Goal: Information Seeking & Learning: Learn about a topic

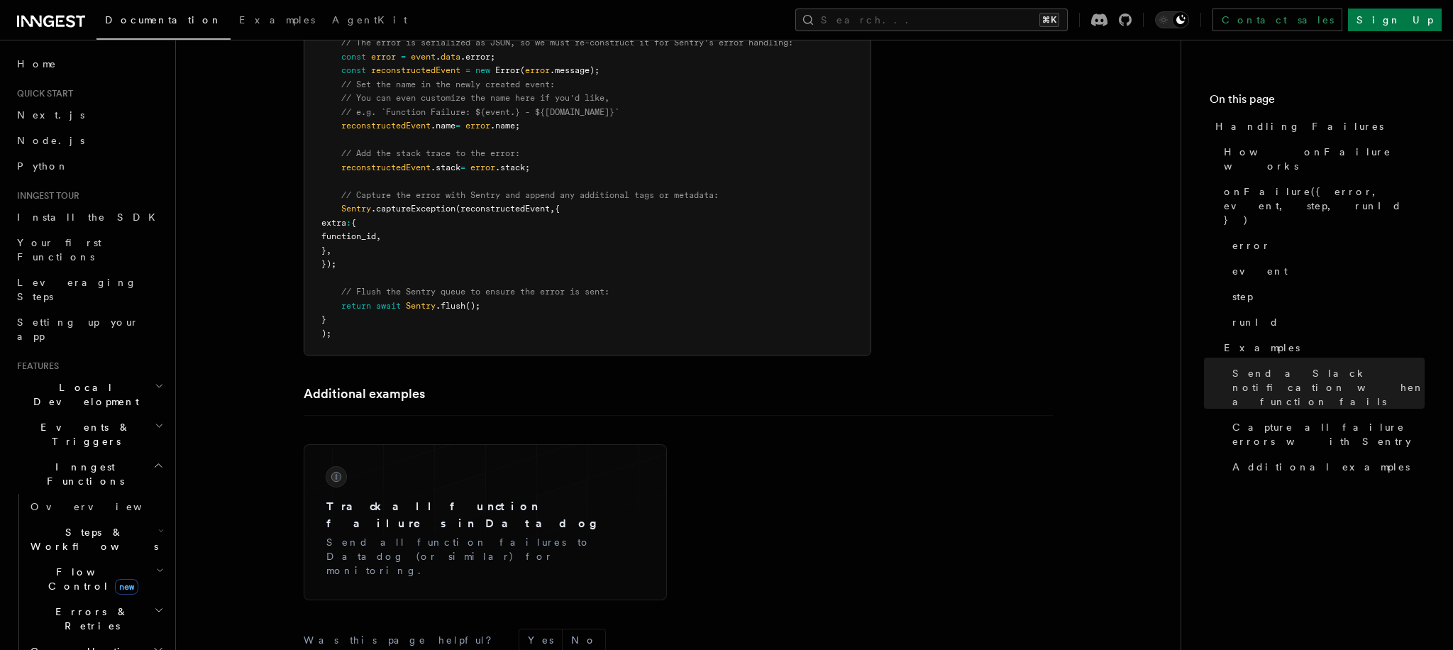
scroll to position [2662, 0]
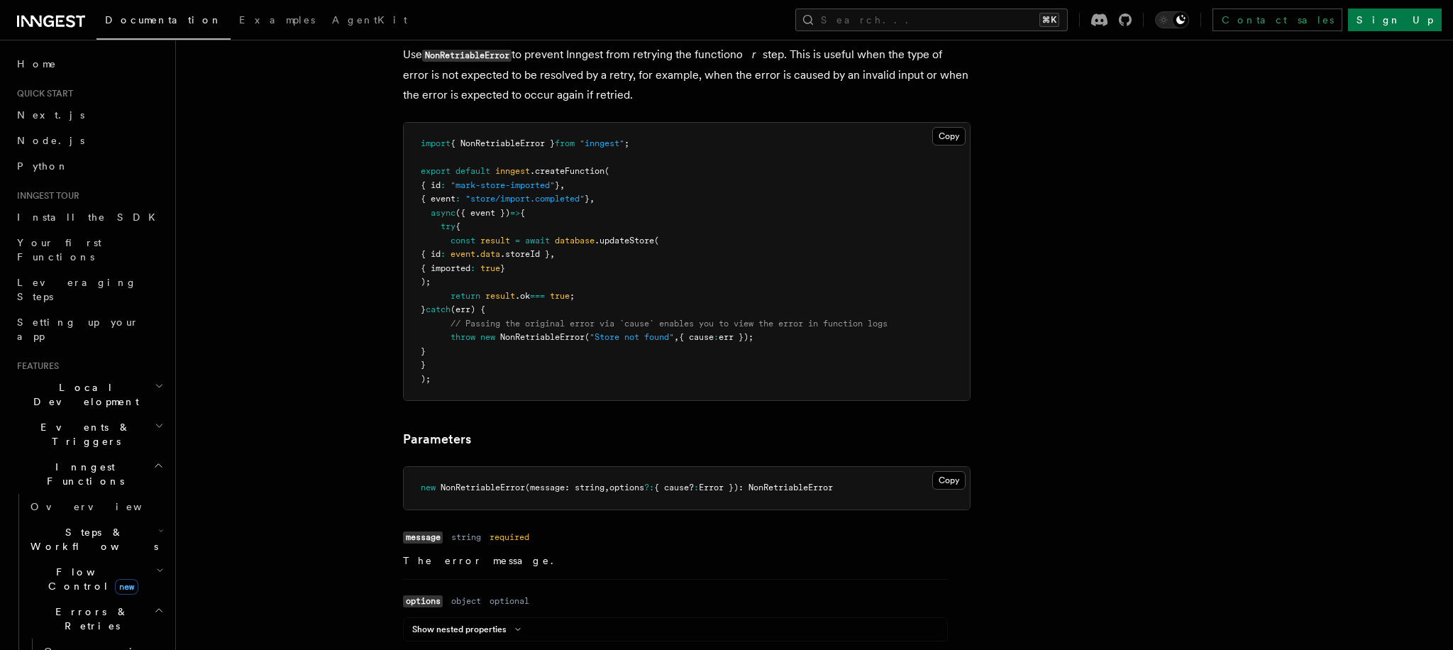
scroll to position [737, 0]
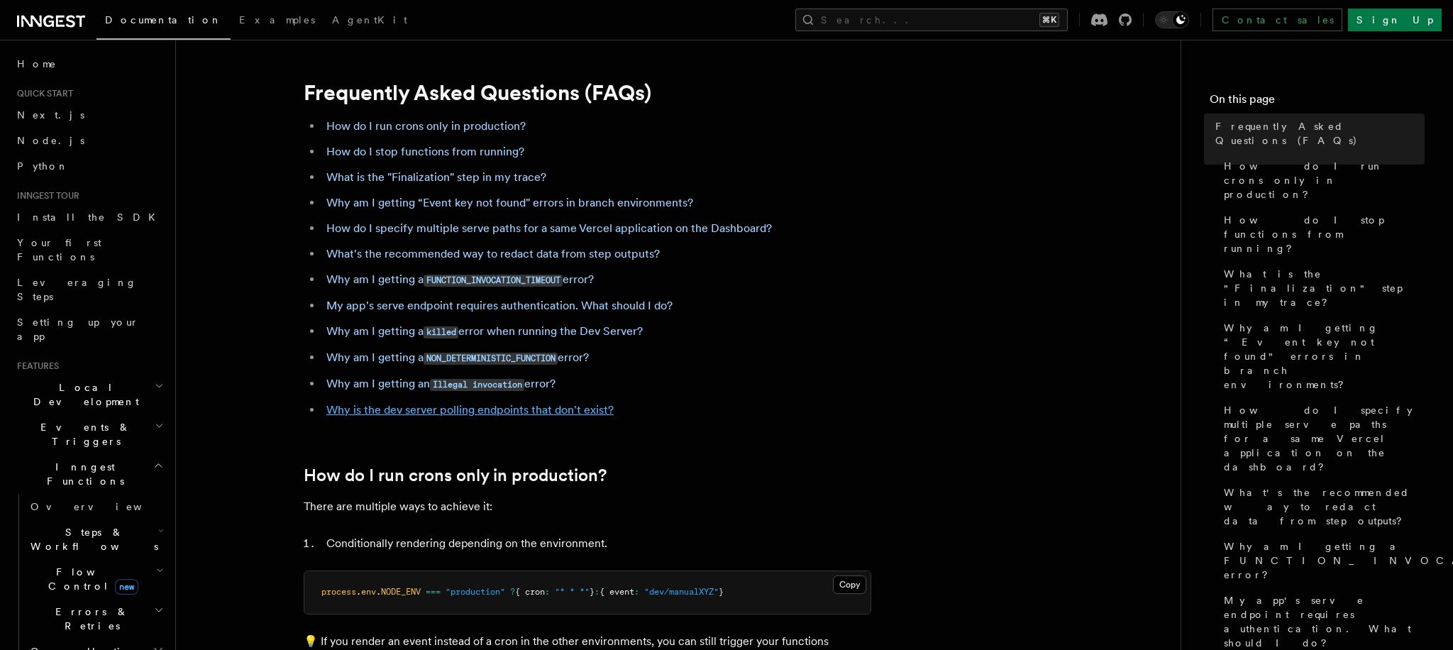
click at [373, 405] on link "Why is the dev server polling endpoints that don't exist?" at bounding box center [469, 409] width 287 height 13
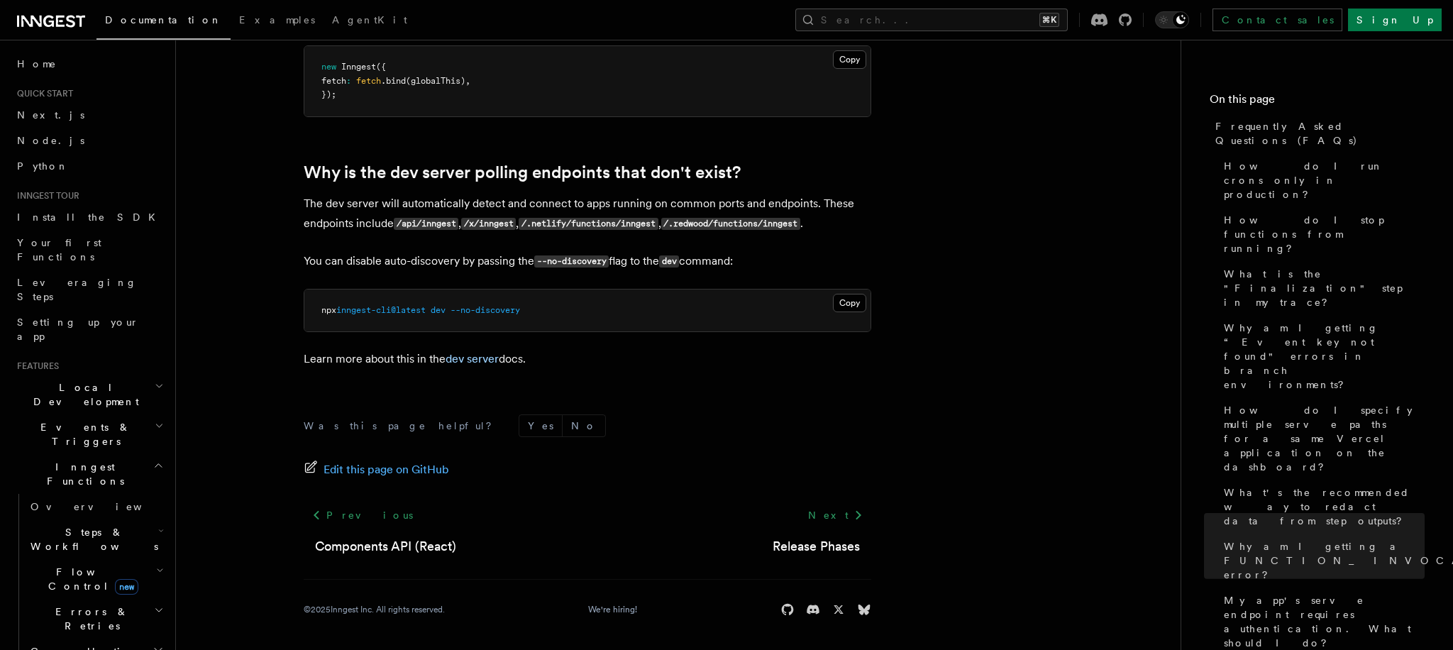
scroll to position [2656, 0]
